Goal: Find specific page/section

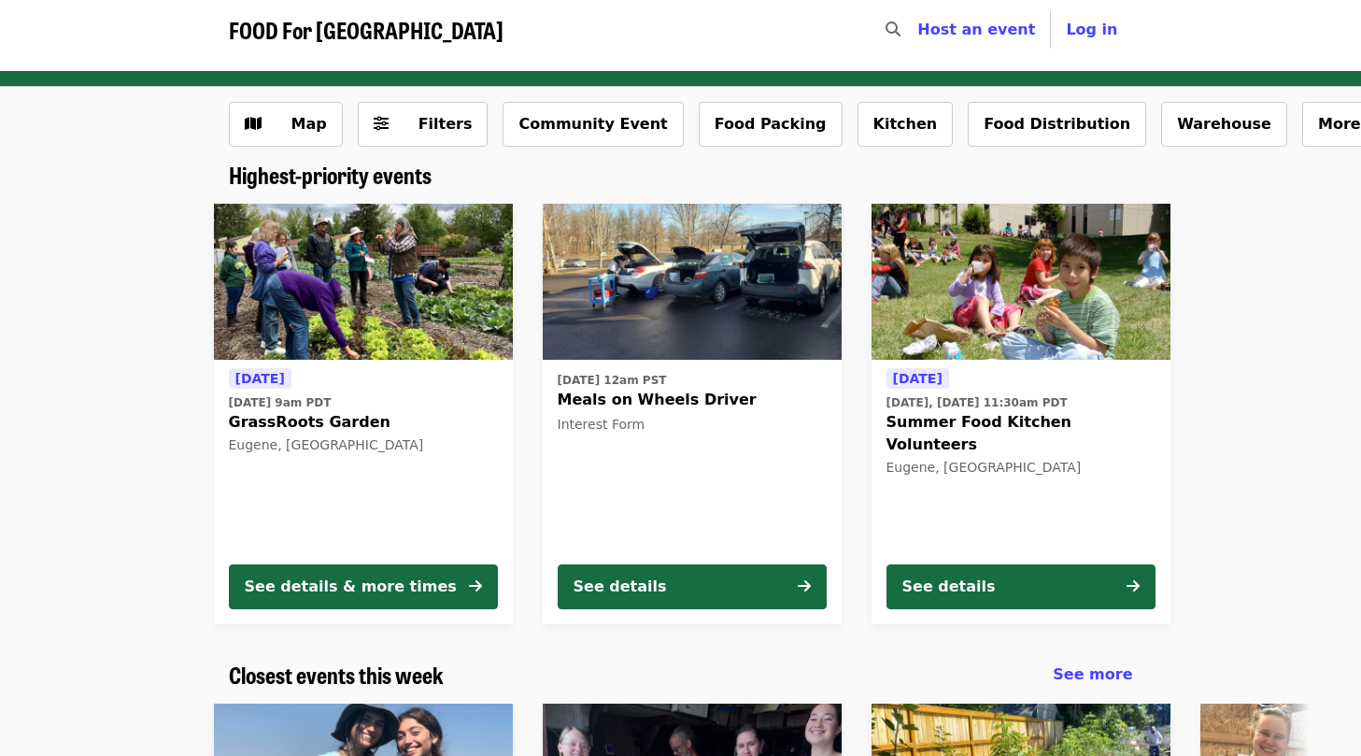
scroll to position [0, 347]
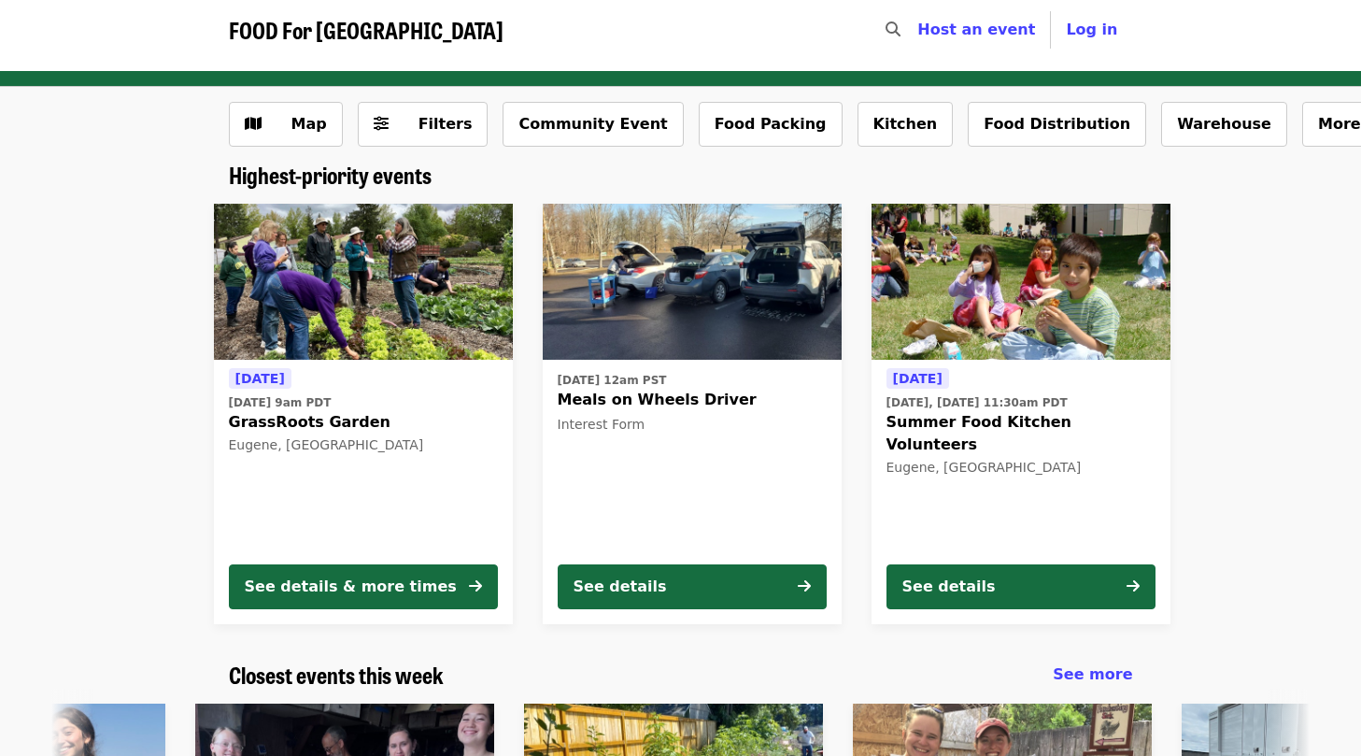
click at [64, 395] on div "[DATE] [DATE] 9am PDT GrassRoots Garden Eugene, [GEOGRAPHIC_DATA] See details &…" at bounding box center [673, 414] width 1494 height 450
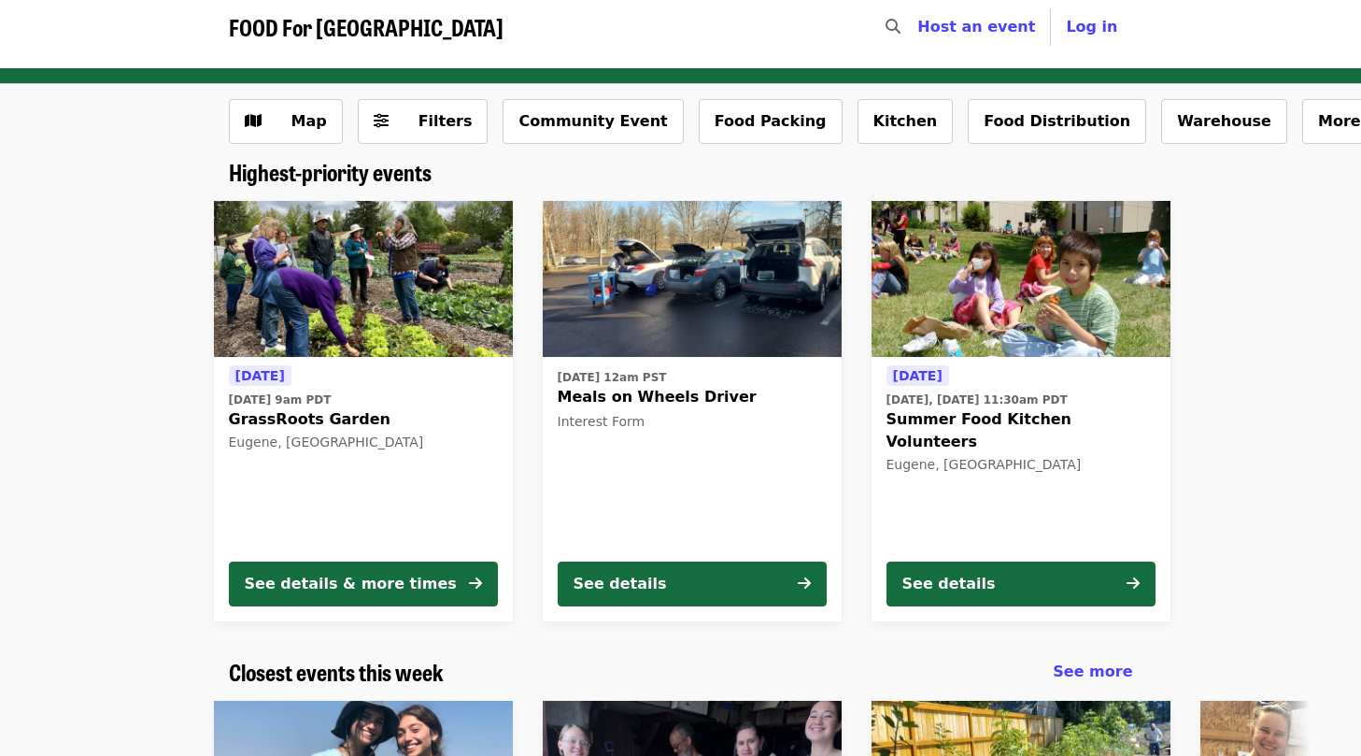
scroll to position [0, 0]
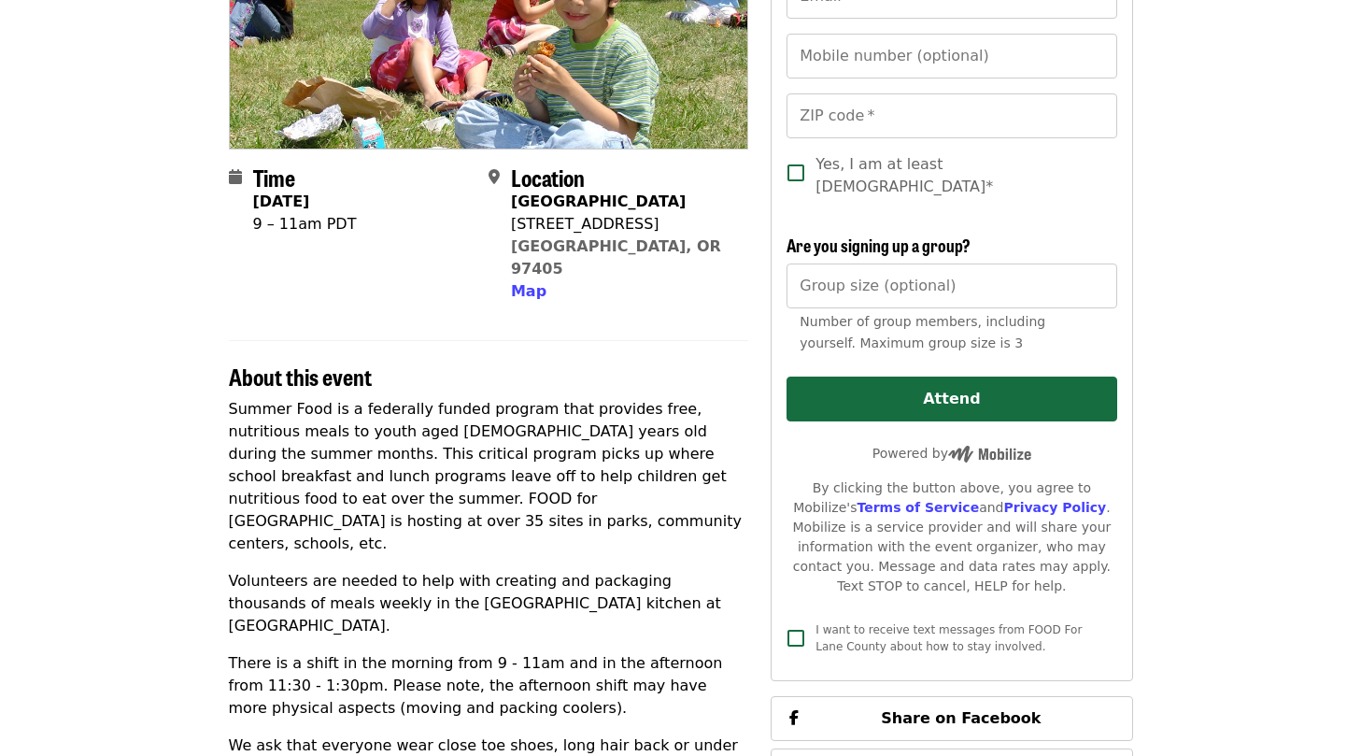
scroll to position [296, 0]
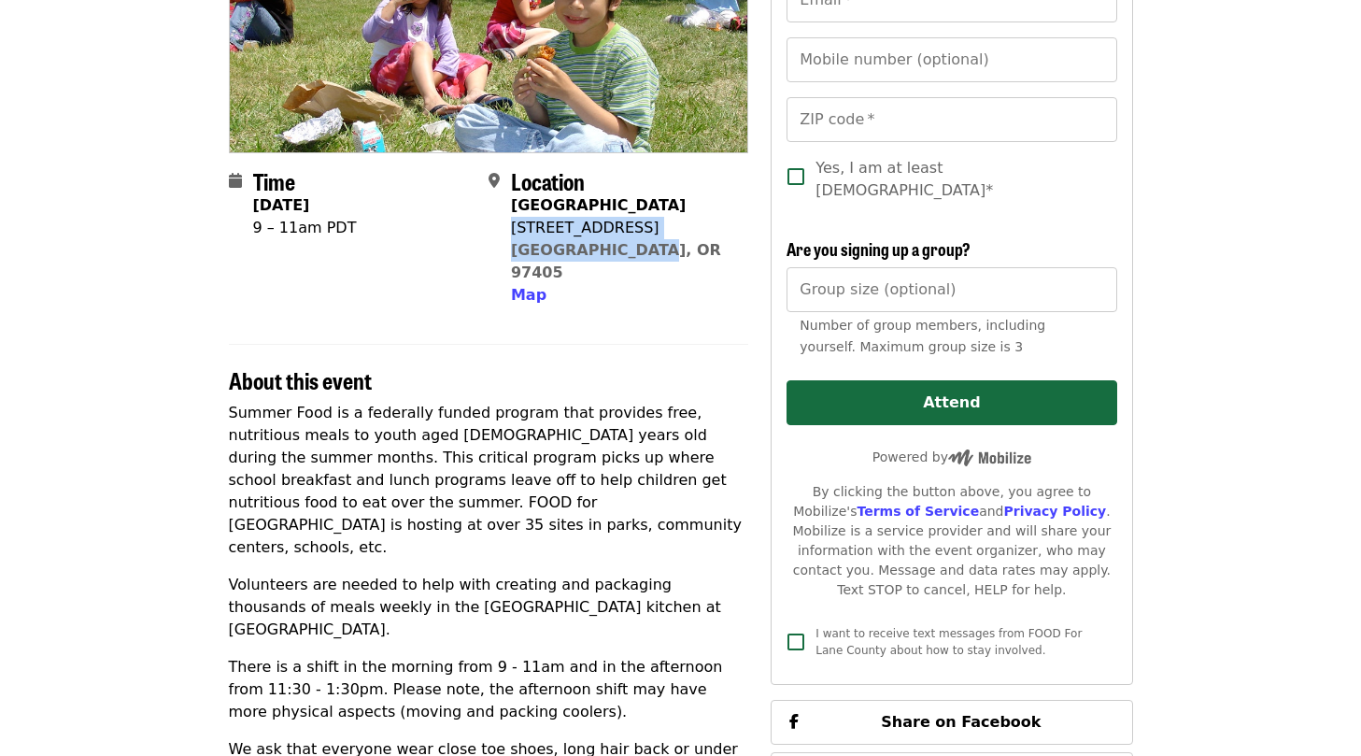
drag, startPoint x: 513, startPoint y: 230, endPoint x: 640, endPoint y: 254, distance: 129.3
click at [640, 254] on div "Lane Community College 4000 E 30th Ave Eugene, OR 97405 Map" at bounding box center [622, 250] width 222 height 112
copy span "4000 E 30th Ave Eugene, OR 97405"
